Goal: Find specific page/section: Find specific page/section

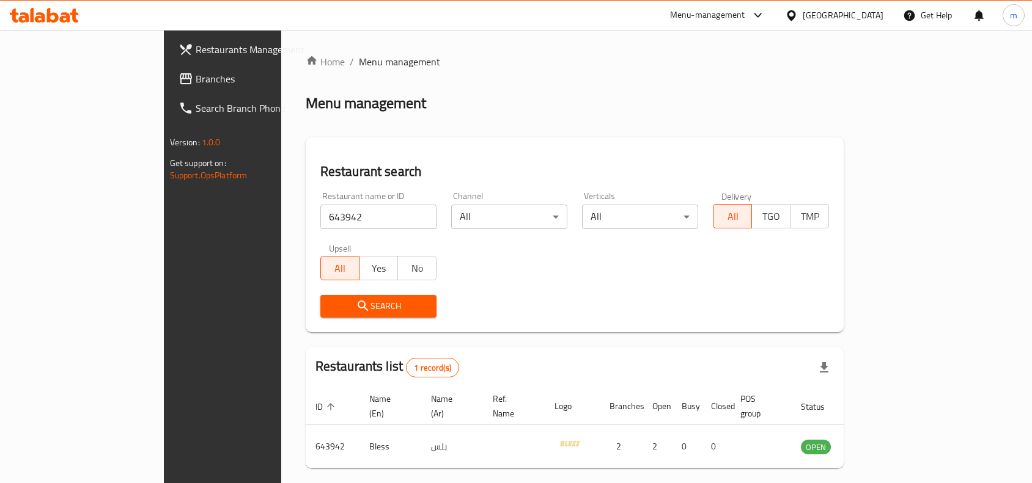
scroll to position [38, 0]
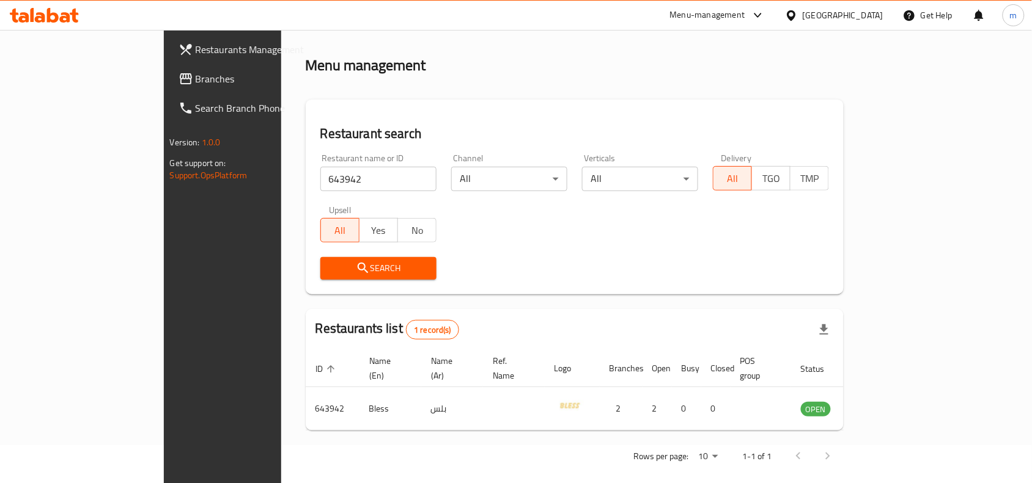
click at [875, 14] on div "[GEOGRAPHIC_DATA]" at bounding box center [843, 15] width 81 height 13
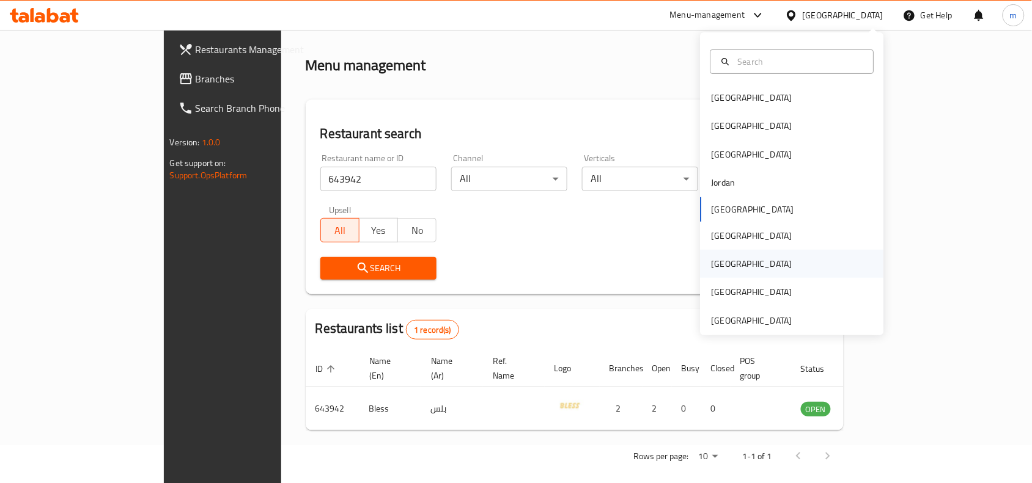
click at [719, 263] on div "[GEOGRAPHIC_DATA]" at bounding box center [751, 263] width 81 height 13
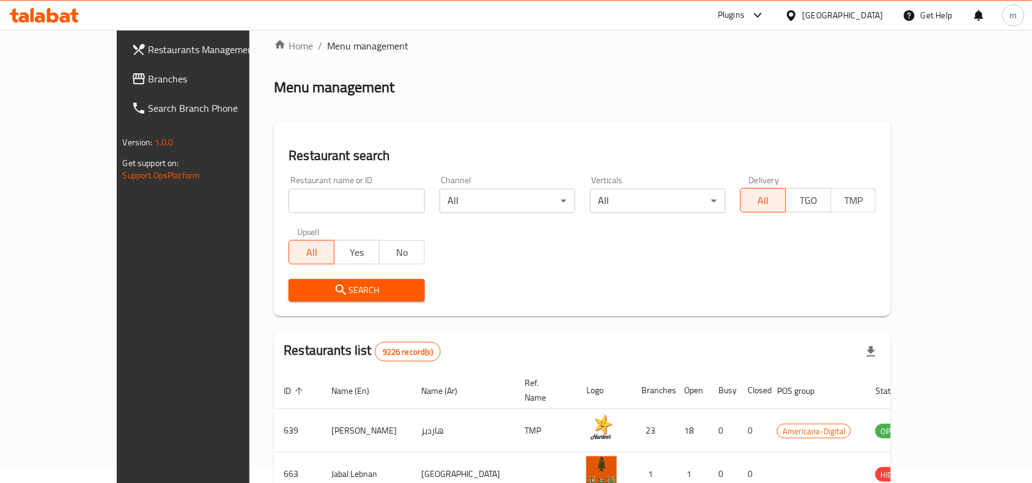
scroll to position [38, 0]
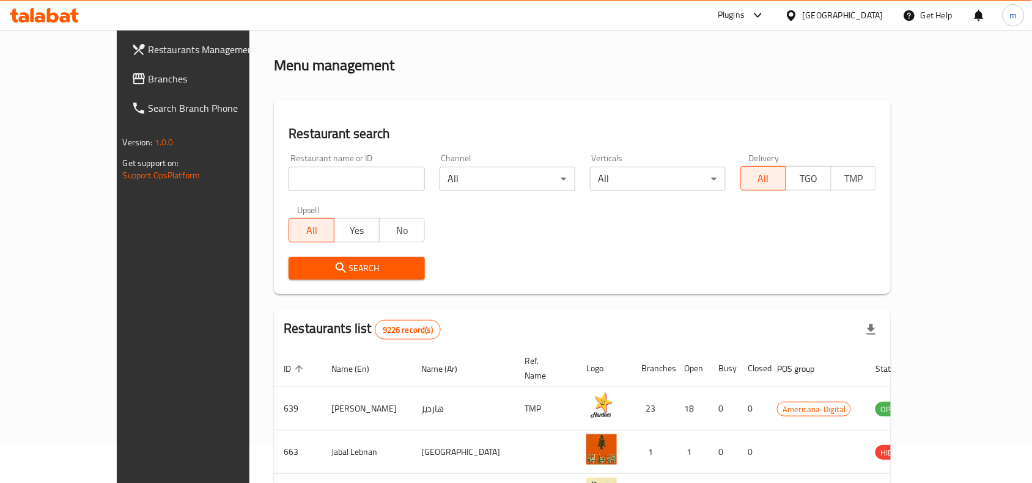
click at [149, 73] on span "Branches" at bounding box center [214, 79] width 131 height 15
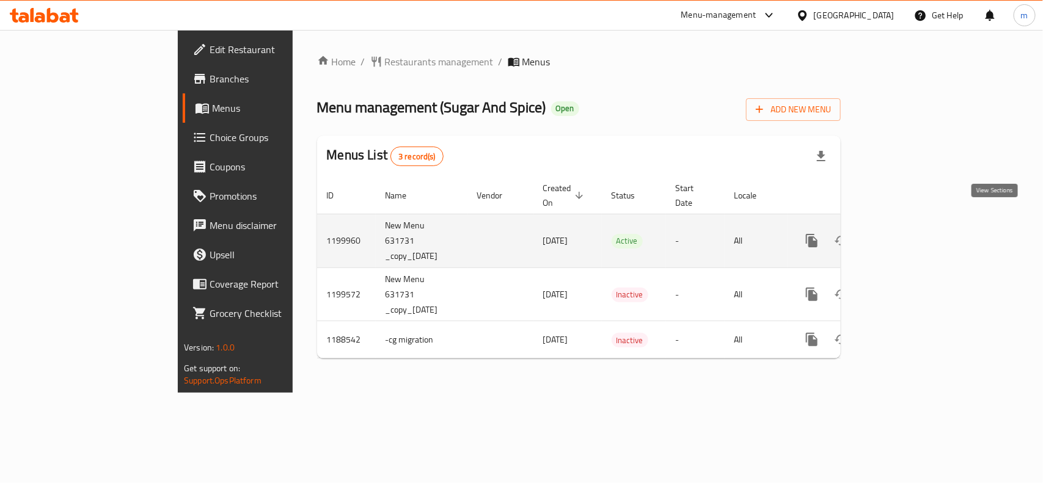
click at [908, 233] on icon "enhanced table" at bounding box center [900, 240] width 15 height 15
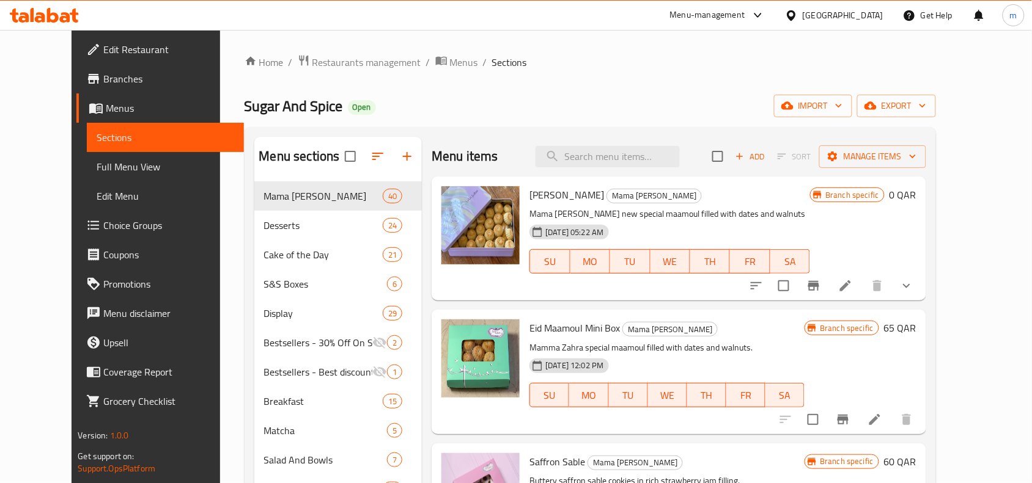
click at [591, 86] on div "Home / Restaurants management / Menus / Sections Sugar And Spice Open import ex…" at bounding box center [589, 433] width 691 height 758
click at [340, 64] on span "Restaurants management" at bounding box center [366, 62] width 109 height 15
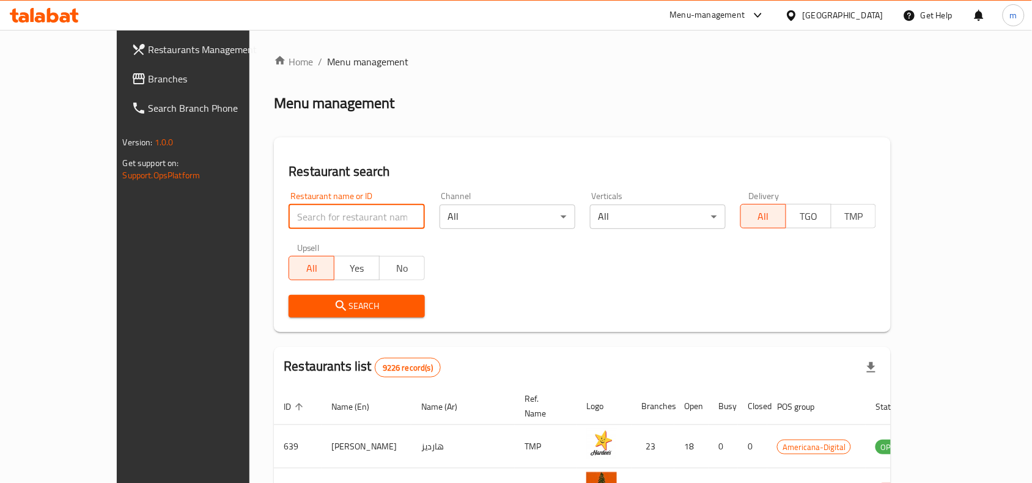
click at [290, 219] on input "search" at bounding box center [356, 217] width 136 height 24
paste input "631736"
type input "631736"
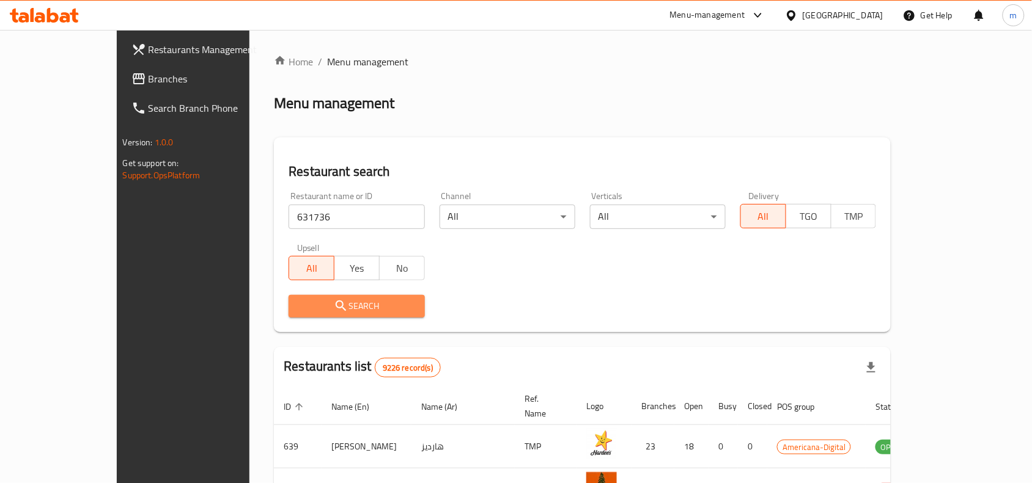
click at [315, 309] on span "Search" at bounding box center [356, 306] width 116 height 15
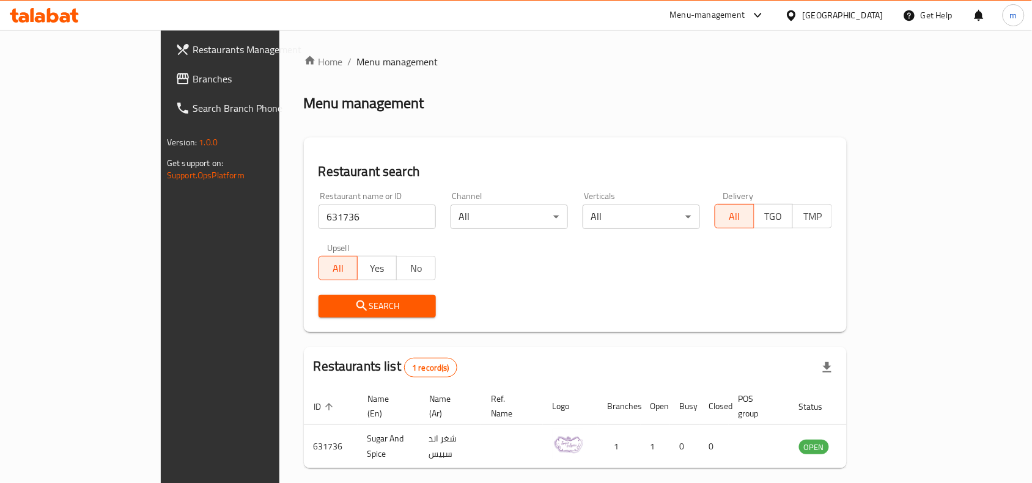
click at [318, 315] on button "Search" at bounding box center [376, 306] width 117 height 23
click at [356, 309] on icon "submit" at bounding box center [361, 306] width 10 height 10
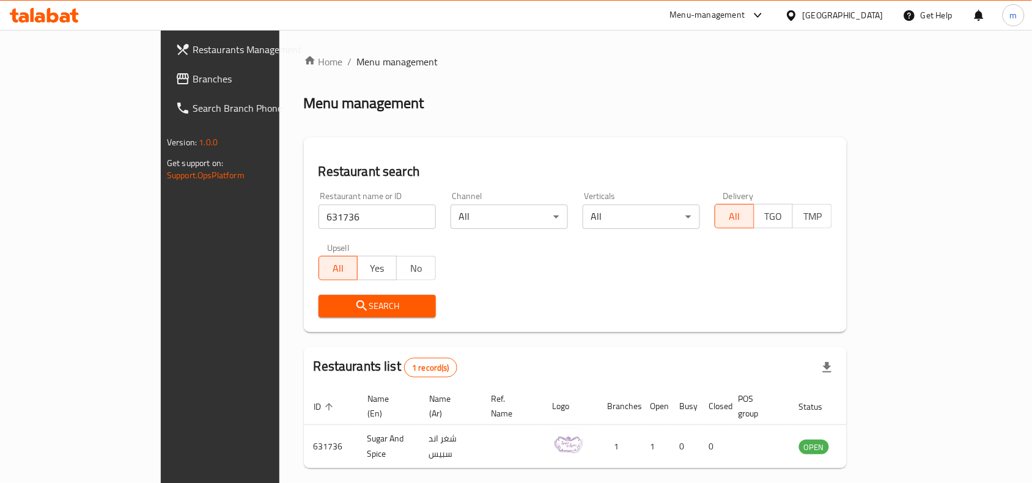
scroll to position [38, 0]
